Goal: Task Accomplishment & Management: Manage account settings

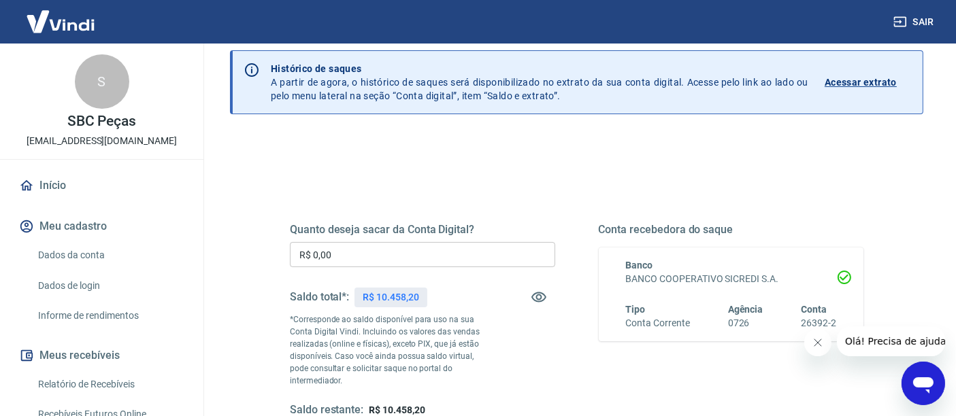
scroll to position [151, 0]
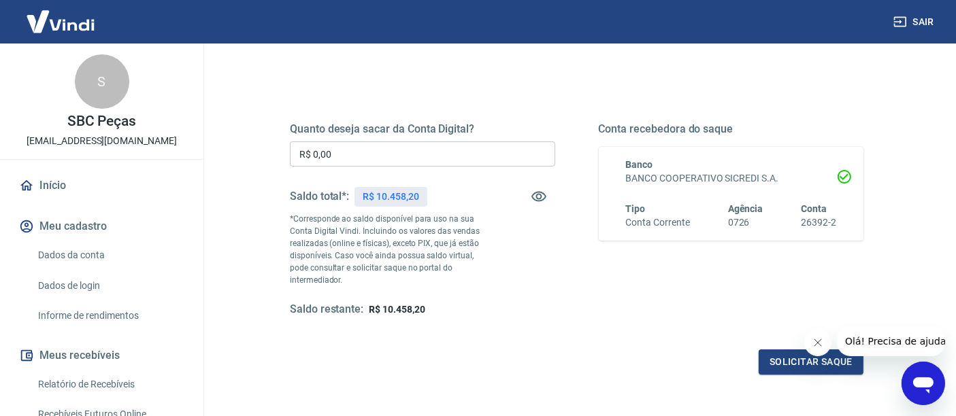
click at [334, 145] on input "R$ 0,00" at bounding box center [422, 153] width 265 height 25
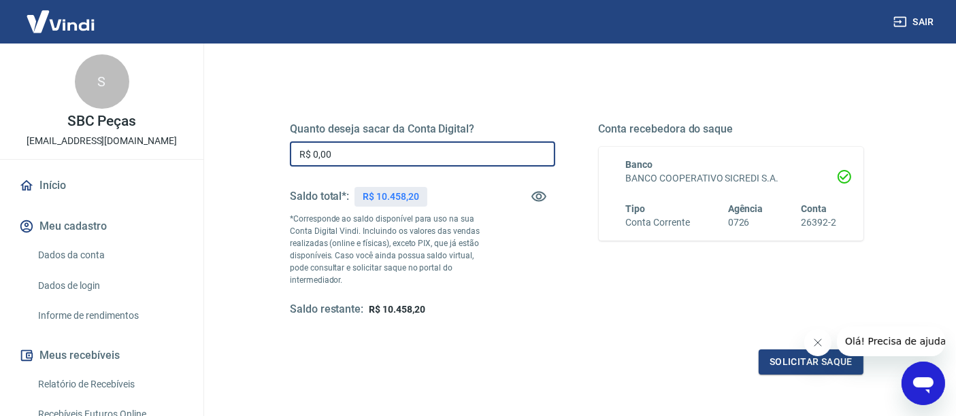
click at [334, 157] on input "R$ 0,00" at bounding box center [422, 153] width 265 height 25
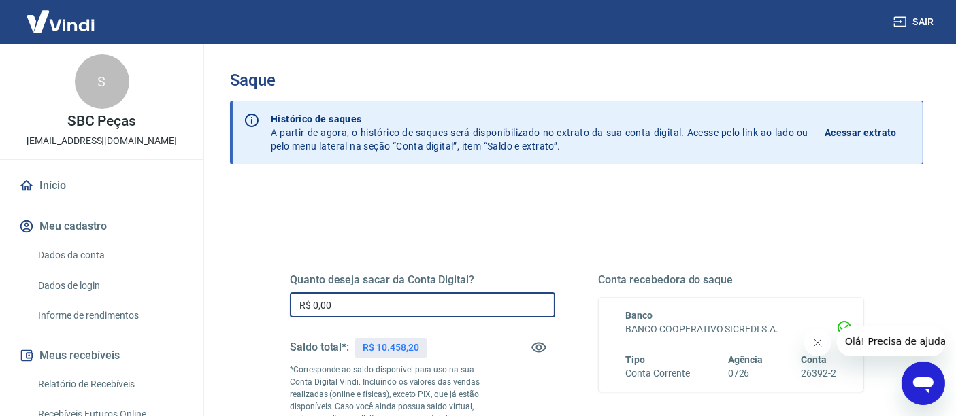
click at [320, 305] on input "R$ 0,00" at bounding box center [422, 304] width 265 height 25
type input "R$ 9.000,00"
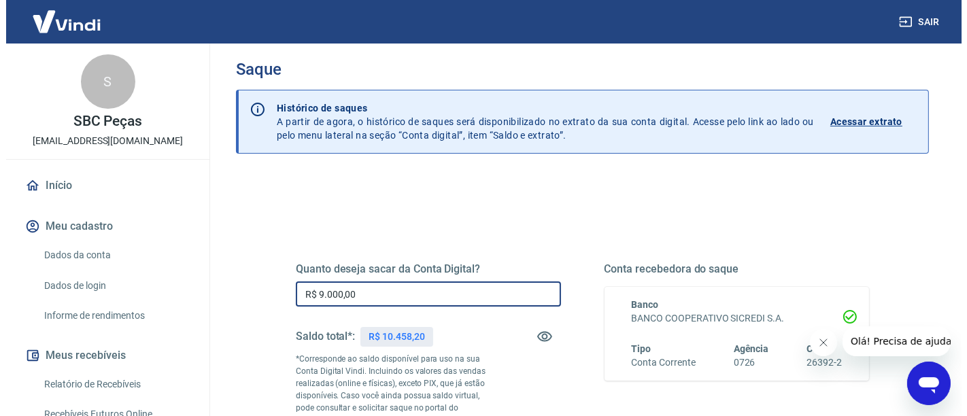
scroll to position [226, 0]
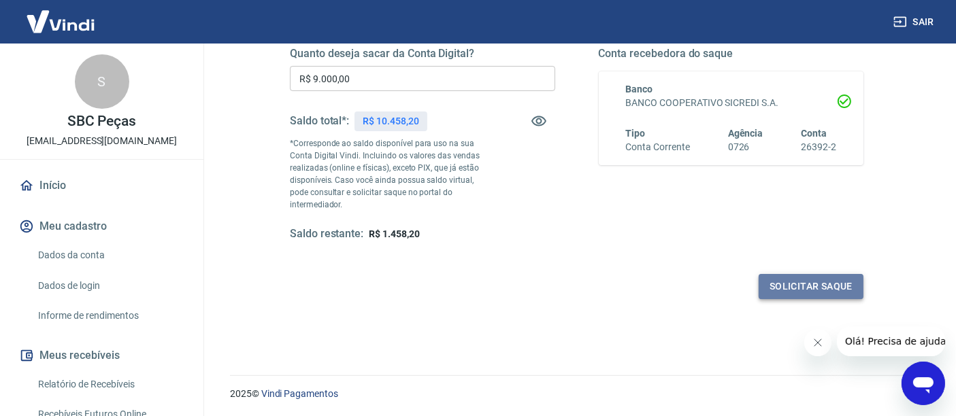
click at [787, 278] on button "Solicitar saque" at bounding box center [810, 286] width 105 height 25
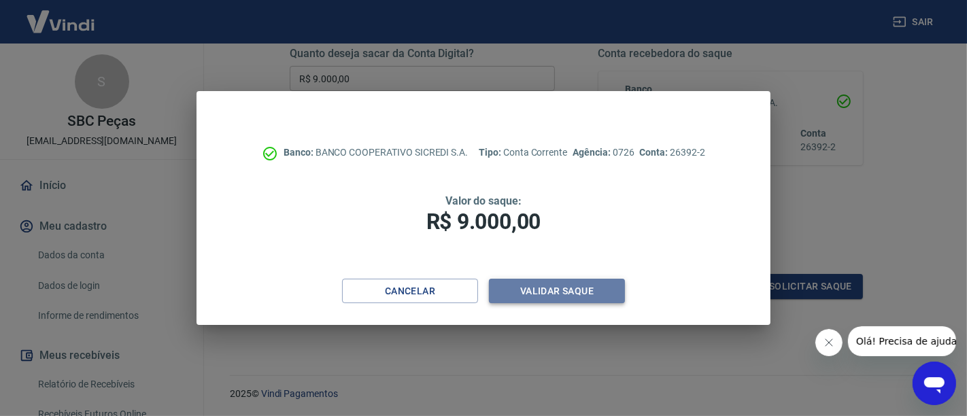
click at [542, 288] on button "Validar saque" at bounding box center [557, 291] width 136 height 25
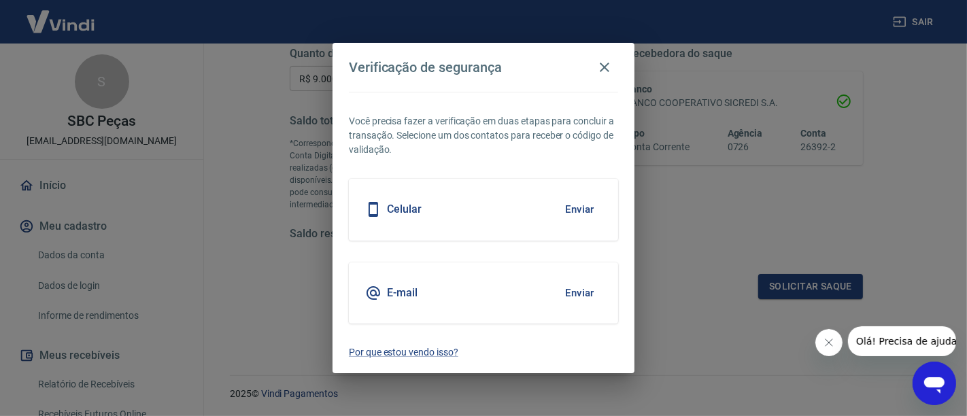
click at [584, 297] on button "Enviar" at bounding box center [580, 293] width 44 height 29
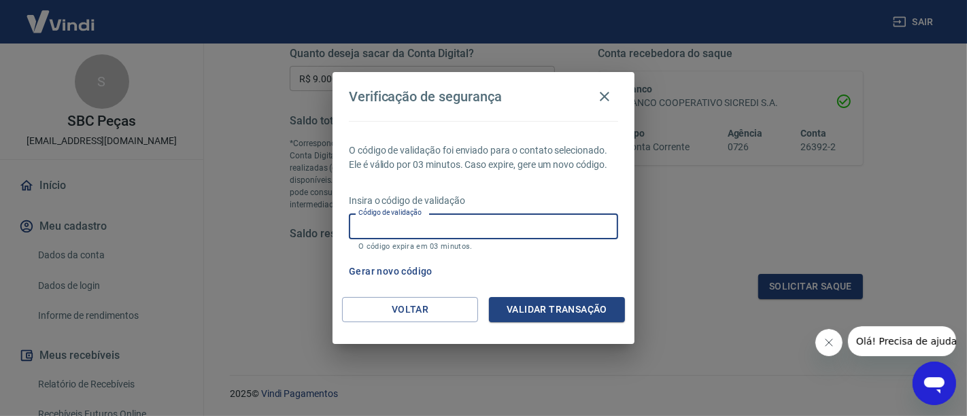
click at [509, 226] on input "Código de validação" at bounding box center [483, 226] width 269 height 25
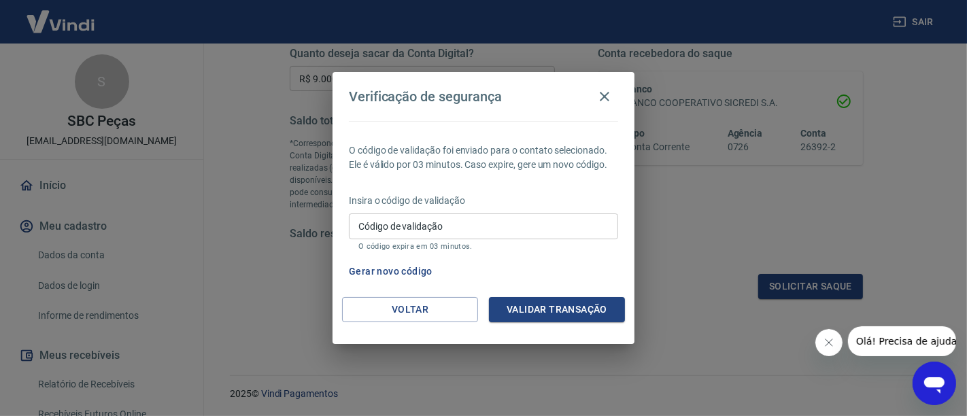
click at [823, 339] on icon "Fechar mensagem da empresa" at bounding box center [828, 342] width 11 height 11
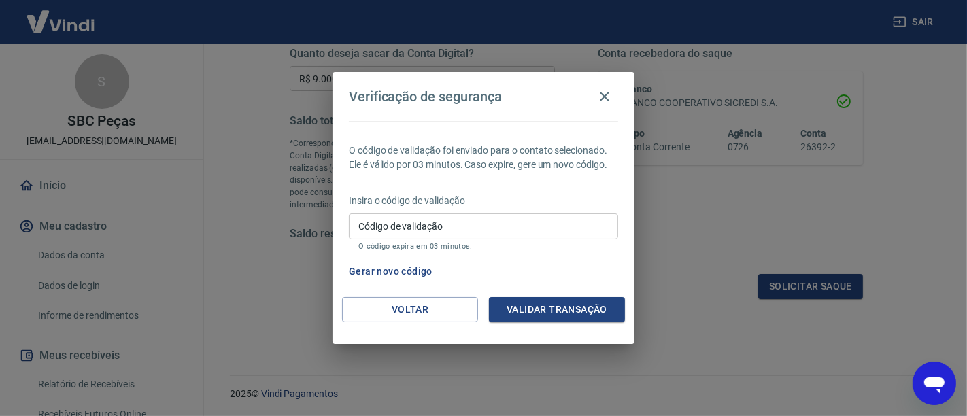
click at [455, 216] on input "Código de validação" at bounding box center [483, 226] width 269 height 25
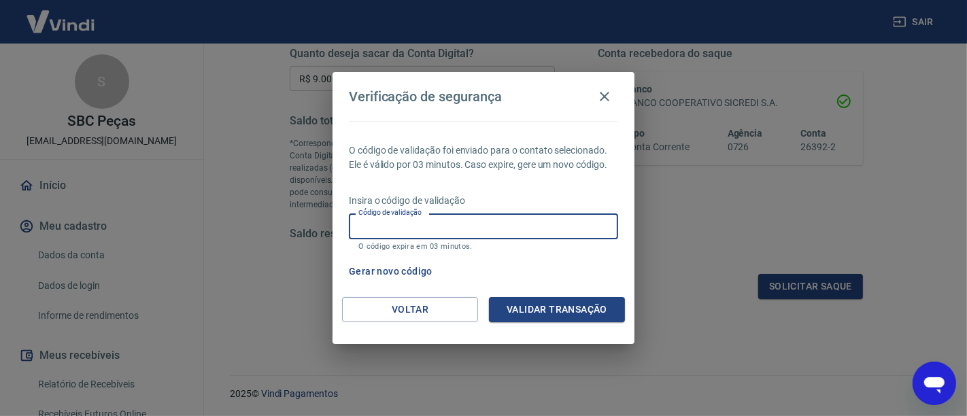
paste input "226962"
type input "226962"
click at [555, 309] on button "Validar transação" at bounding box center [557, 309] width 136 height 25
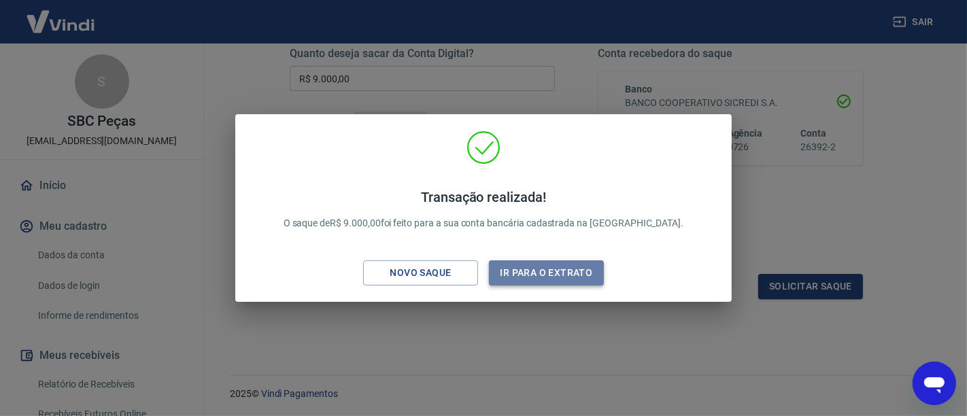
click at [517, 273] on button "Ir para o extrato" at bounding box center [546, 273] width 115 height 25
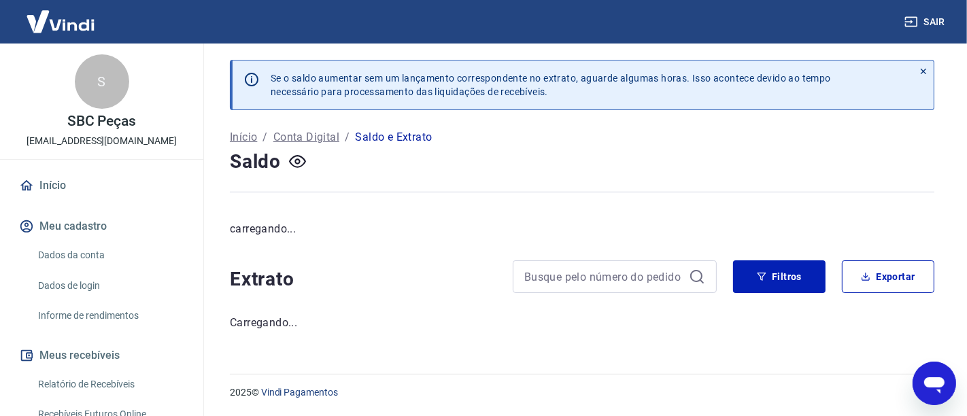
click at [925, 68] on icon at bounding box center [924, 72] width 10 height 10
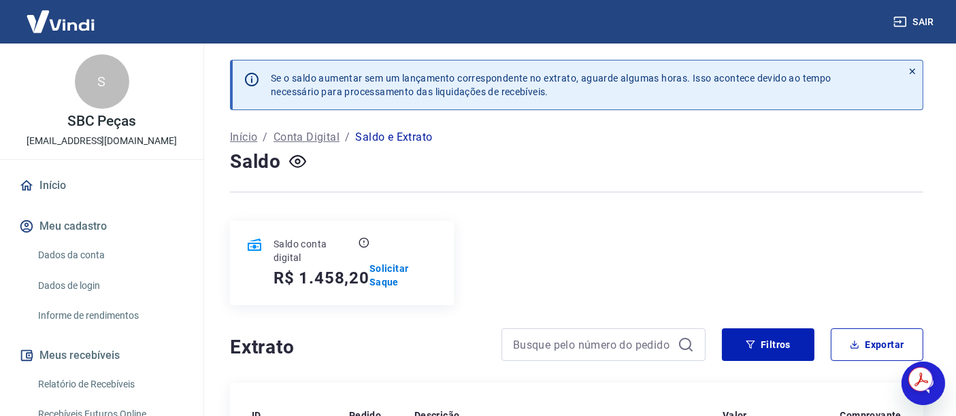
click at [921, 22] on button "Sair" at bounding box center [914, 22] width 49 height 25
